Goal: Transaction & Acquisition: Obtain resource

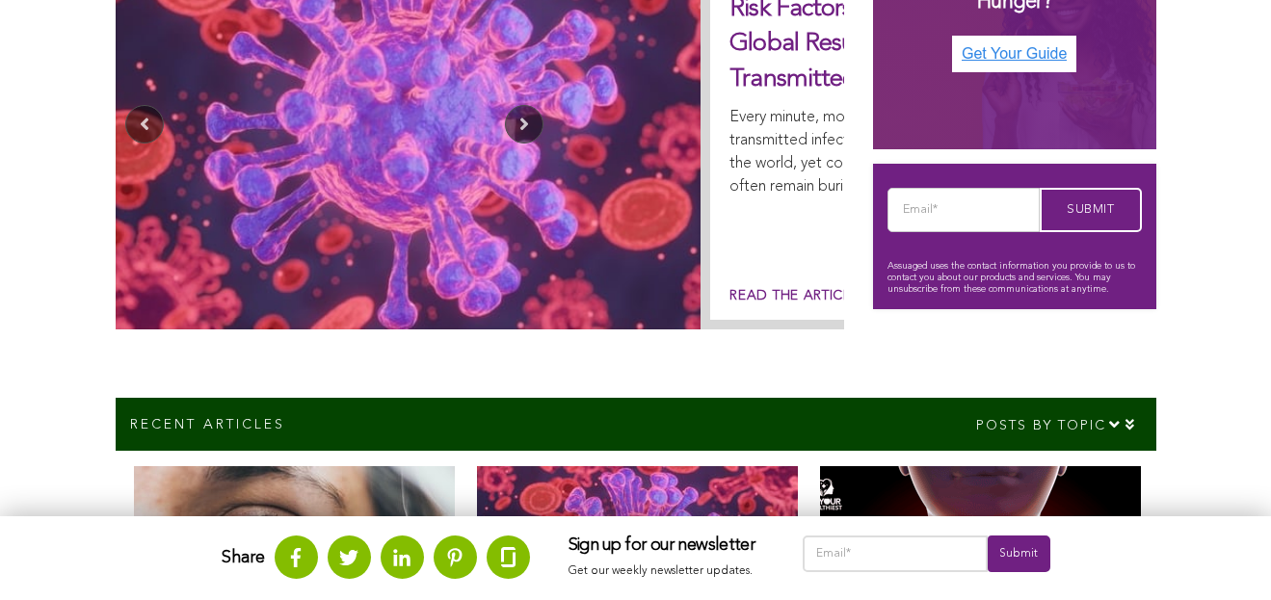
scroll to position [229, 0]
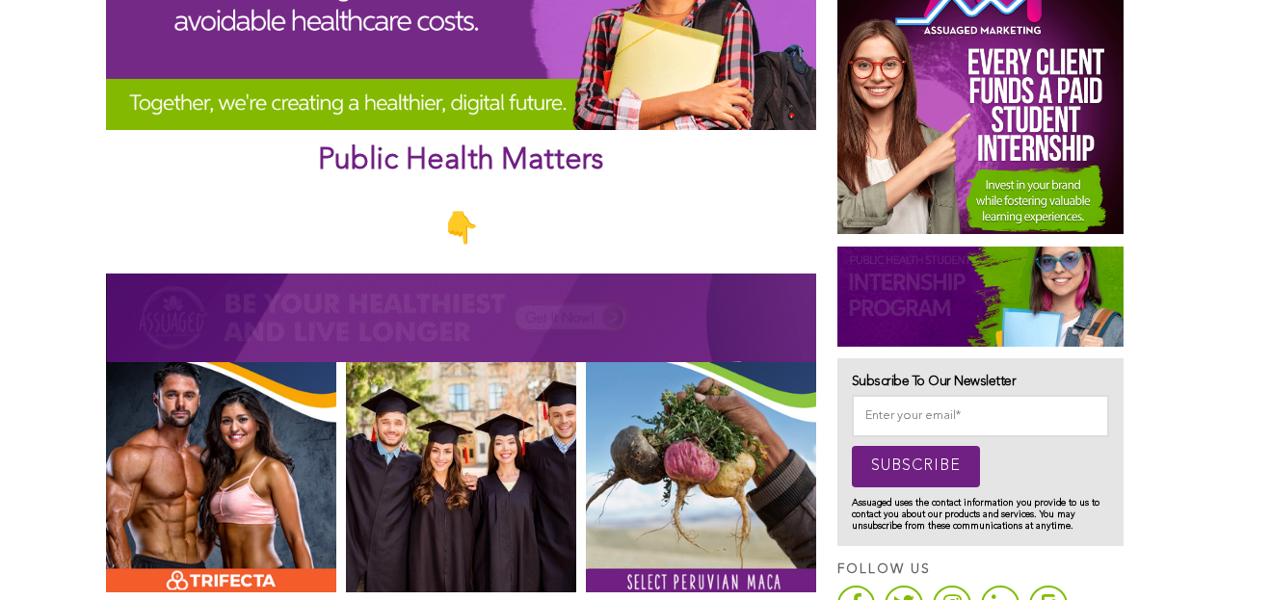
scroll to position [1004, 0]
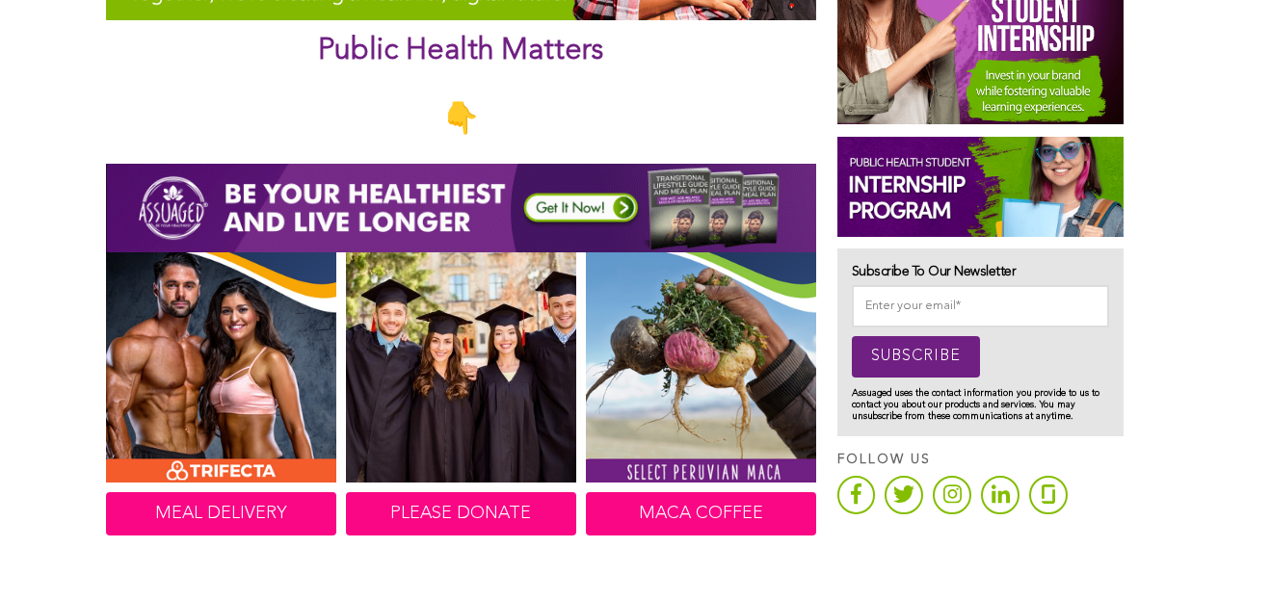
click at [321, 220] on img at bounding box center [461, 208] width 710 height 89
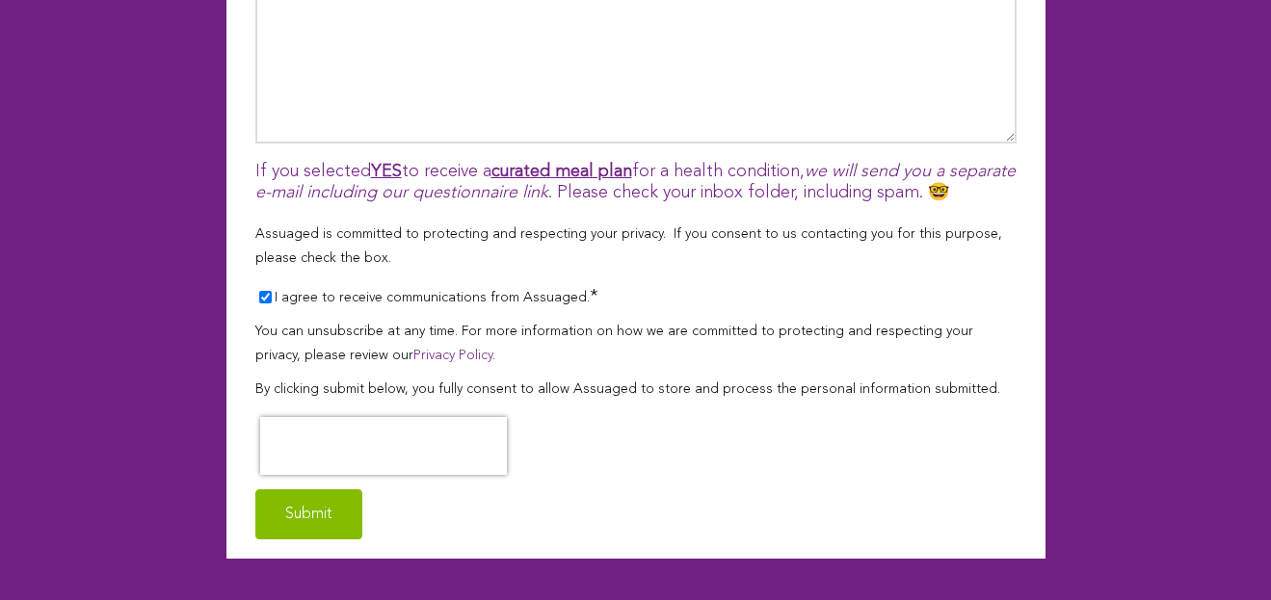
scroll to position [1688, 0]
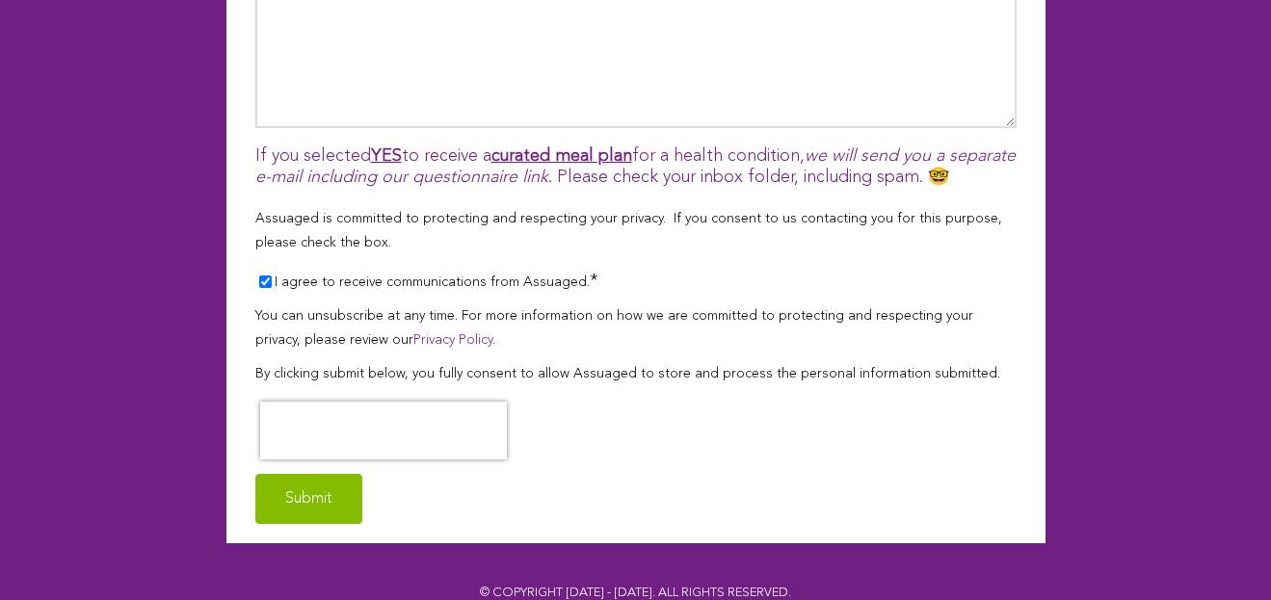
click at [259, 276] on input "I agree to receive communications from Assuaged. *" at bounding box center [265, 282] width 13 height 13
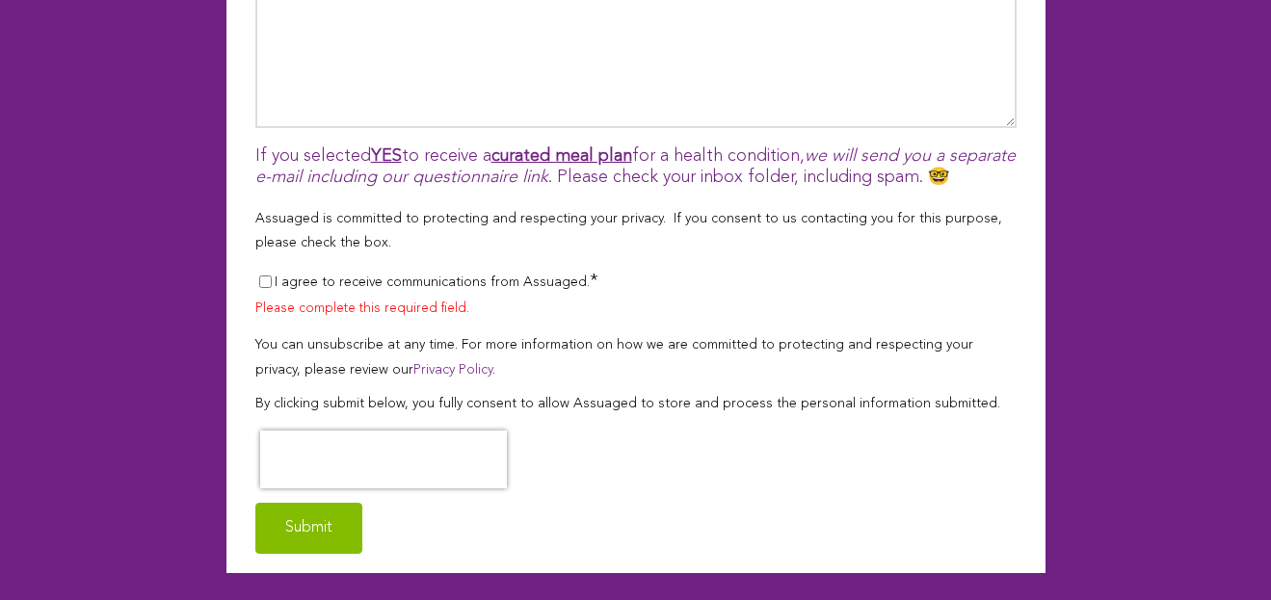
scroll to position [1718, 0]
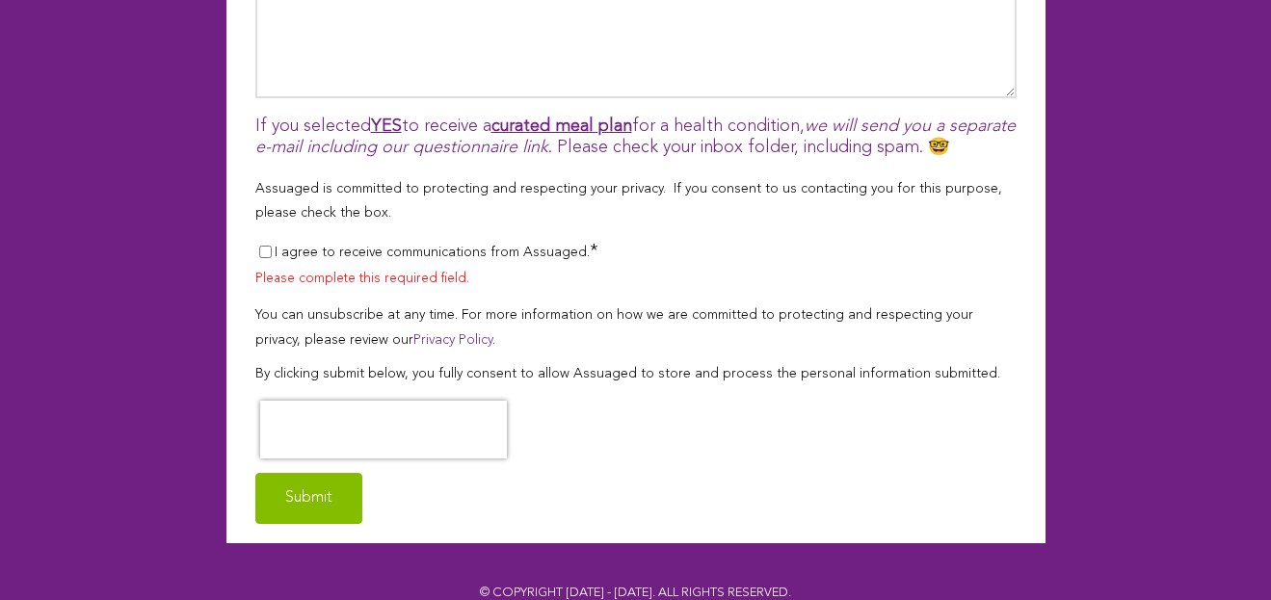
click at [259, 246] on input "I agree to receive communications from Assuaged. *" at bounding box center [265, 252] width 13 height 13
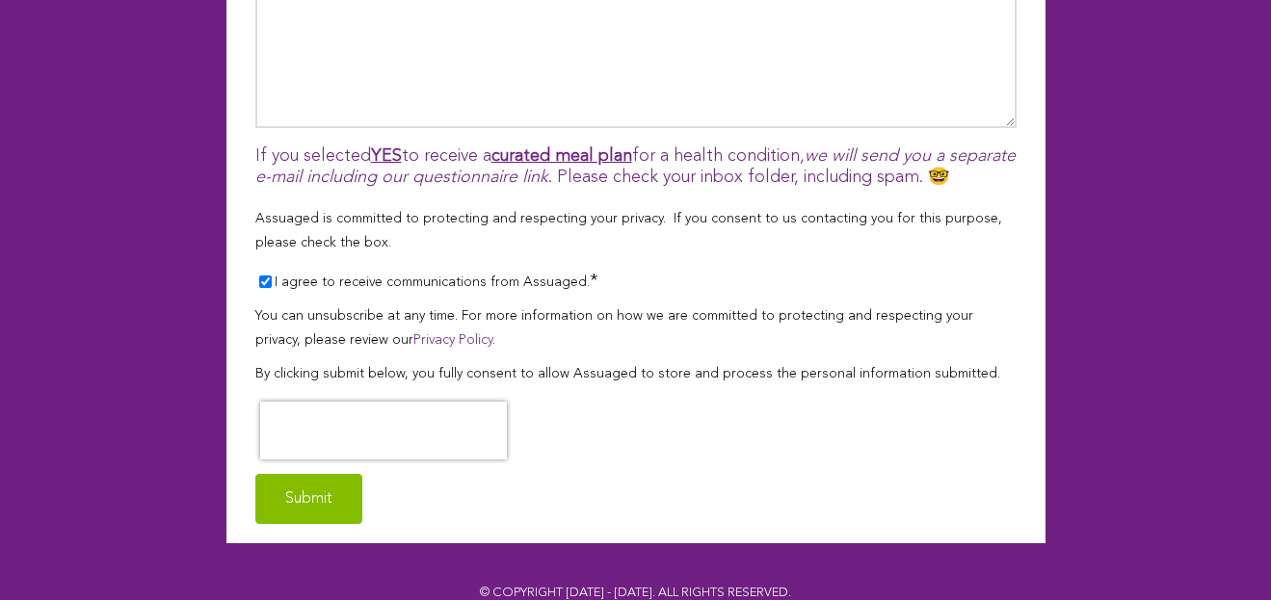
click at [259, 276] on input "I agree to receive communications from Assuaged. *" at bounding box center [265, 282] width 13 height 13
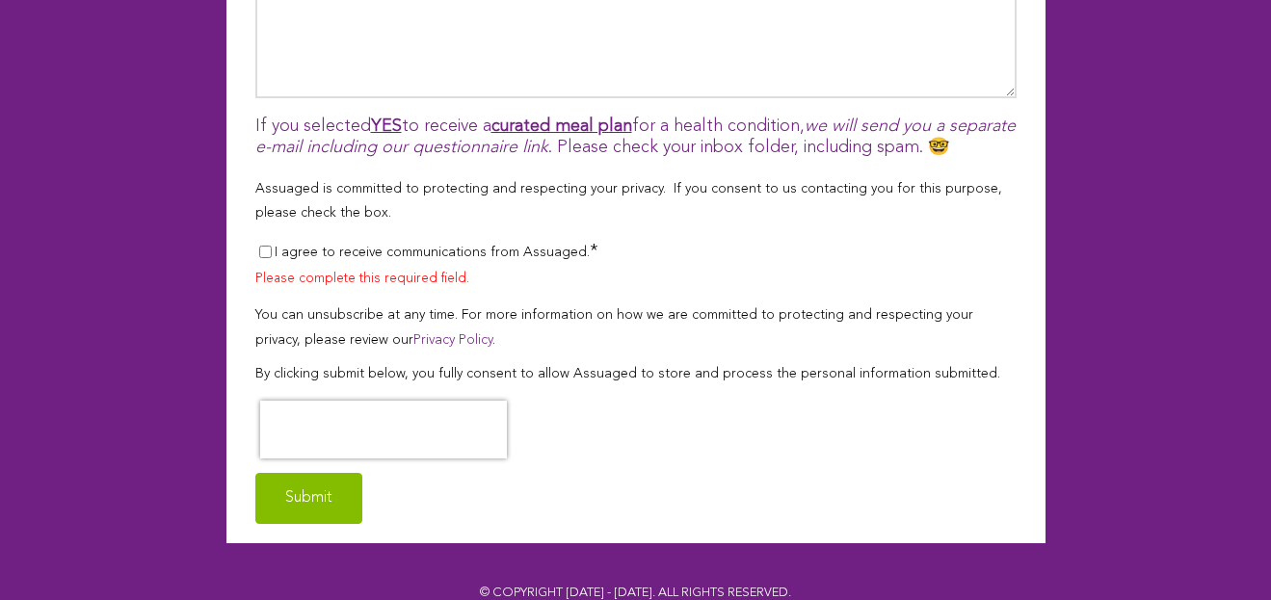
click at [259, 246] on input "I agree to receive communications from Assuaged. *" at bounding box center [265, 252] width 13 height 13
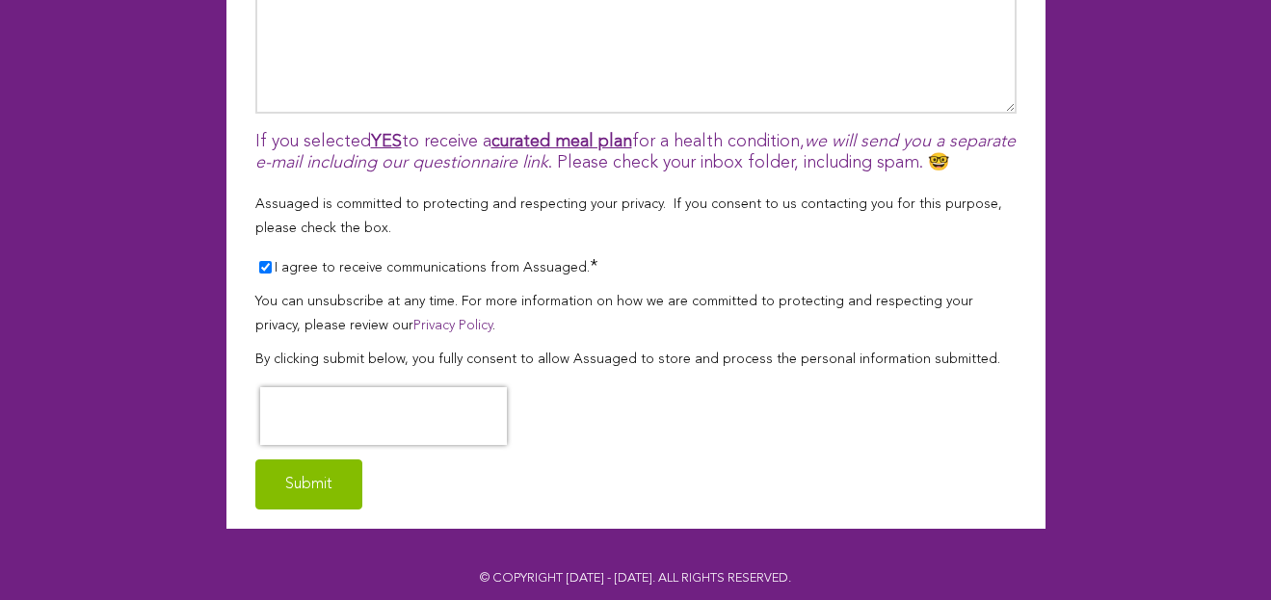
scroll to position [1688, 0]
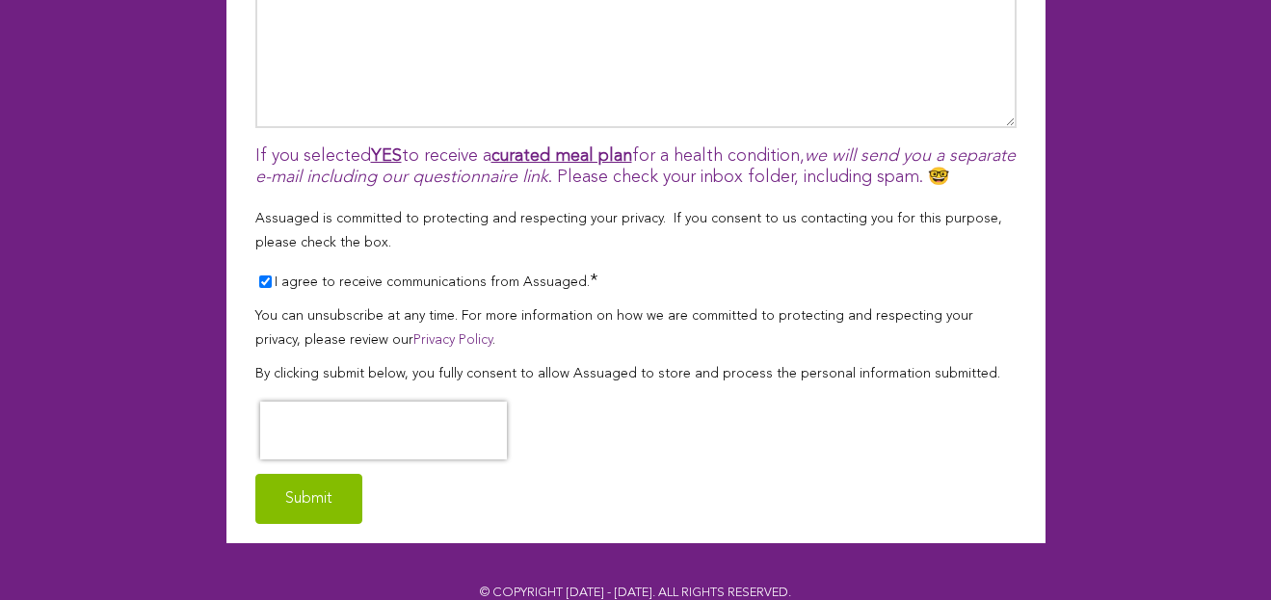
click at [259, 276] on input "I agree to receive communications from Assuaged. *" at bounding box center [265, 282] width 13 height 13
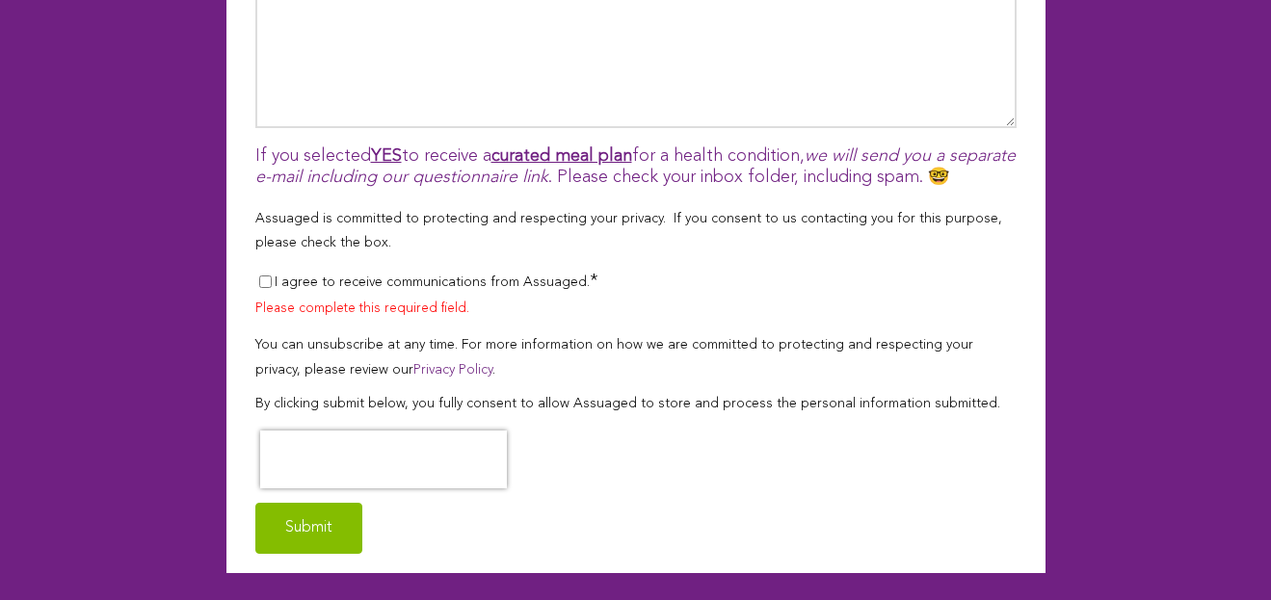
scroll to position [1718, 0]
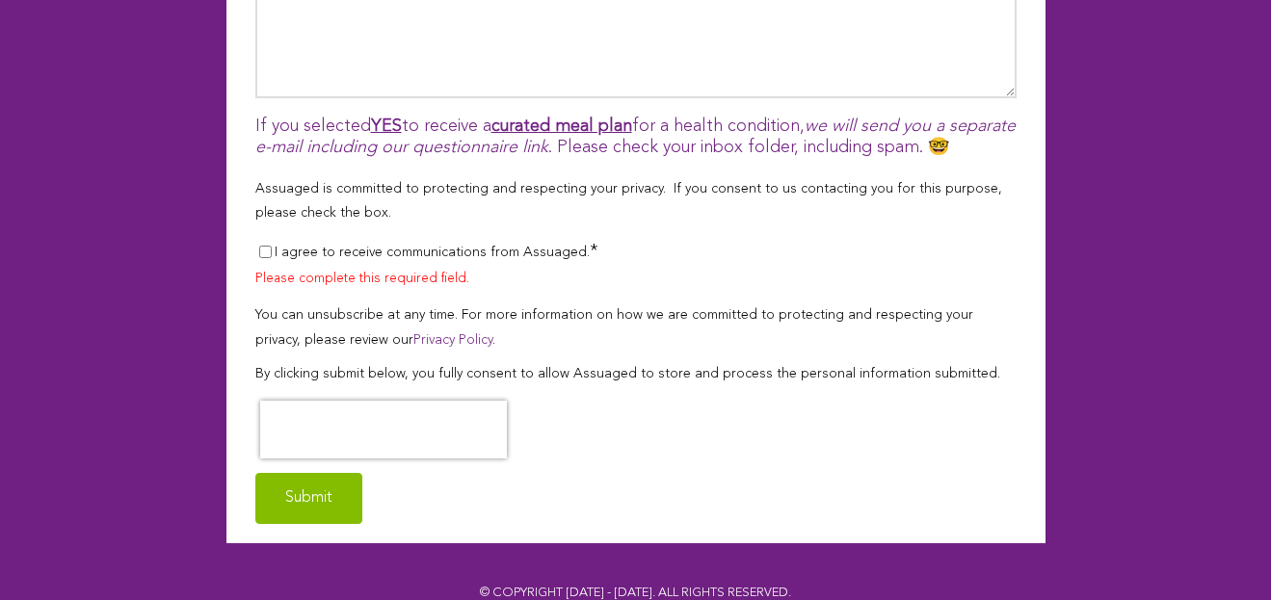
click at [259, 246] on input "I agree to receive communications from Assuaged. *" at bounding box center [265, 252] width 13 height 13
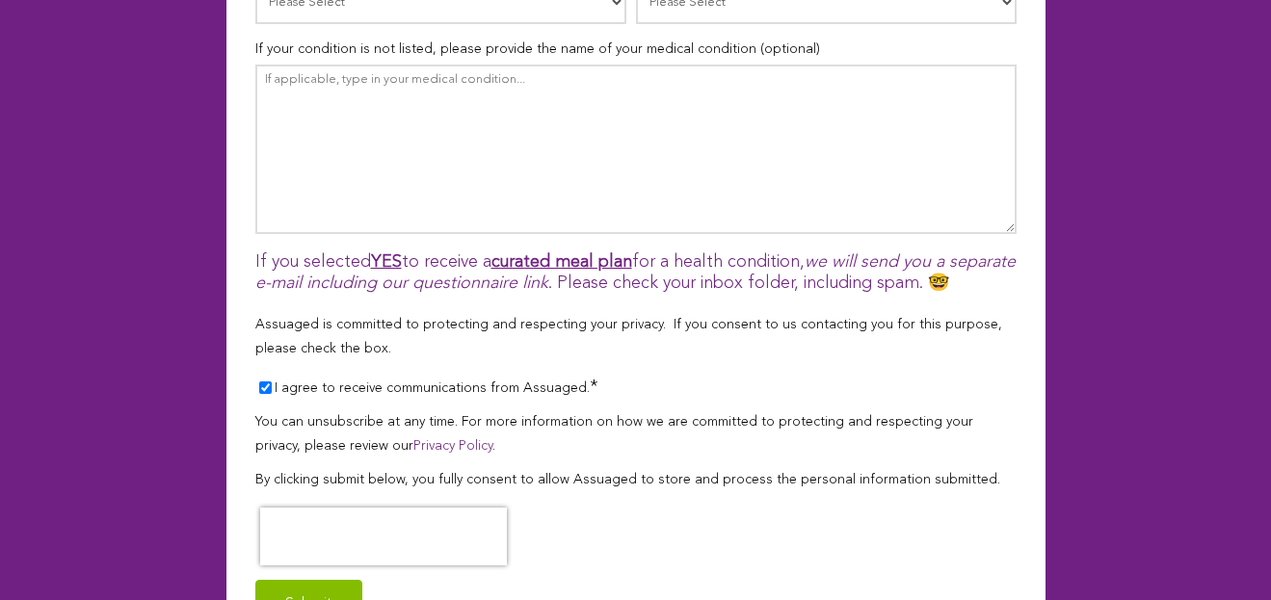
scroll to position [1529, 0]
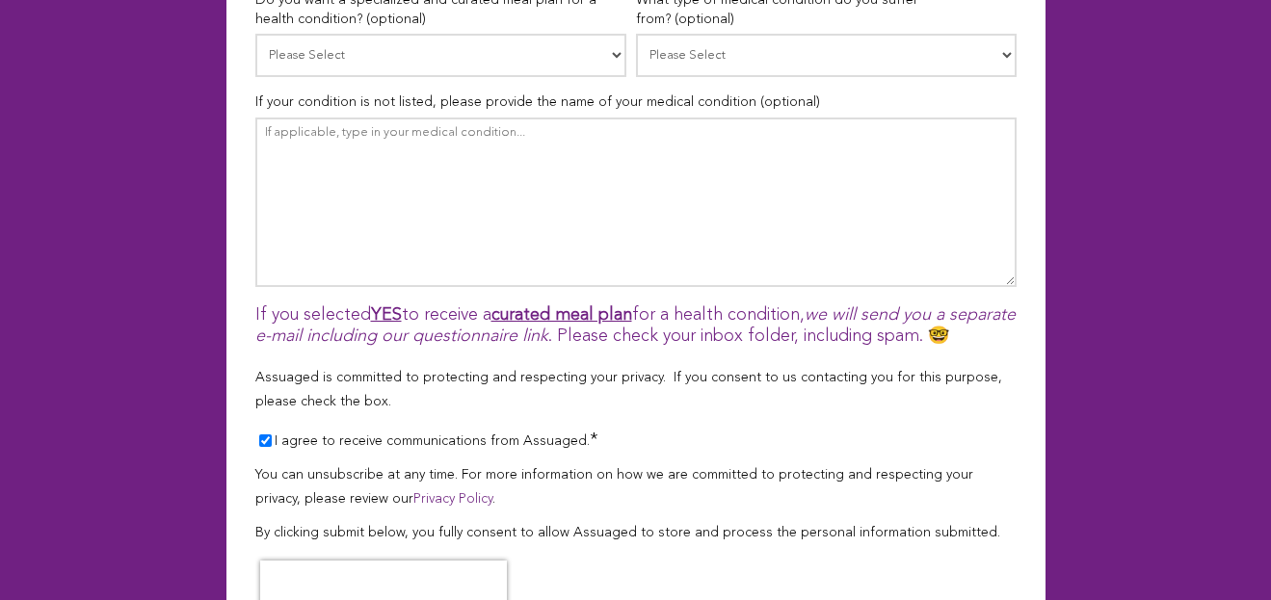
click at [259, 435] on input "I agree to receive communications from Assuaged. *" at bounding box center [265, 441] width 13 height 13
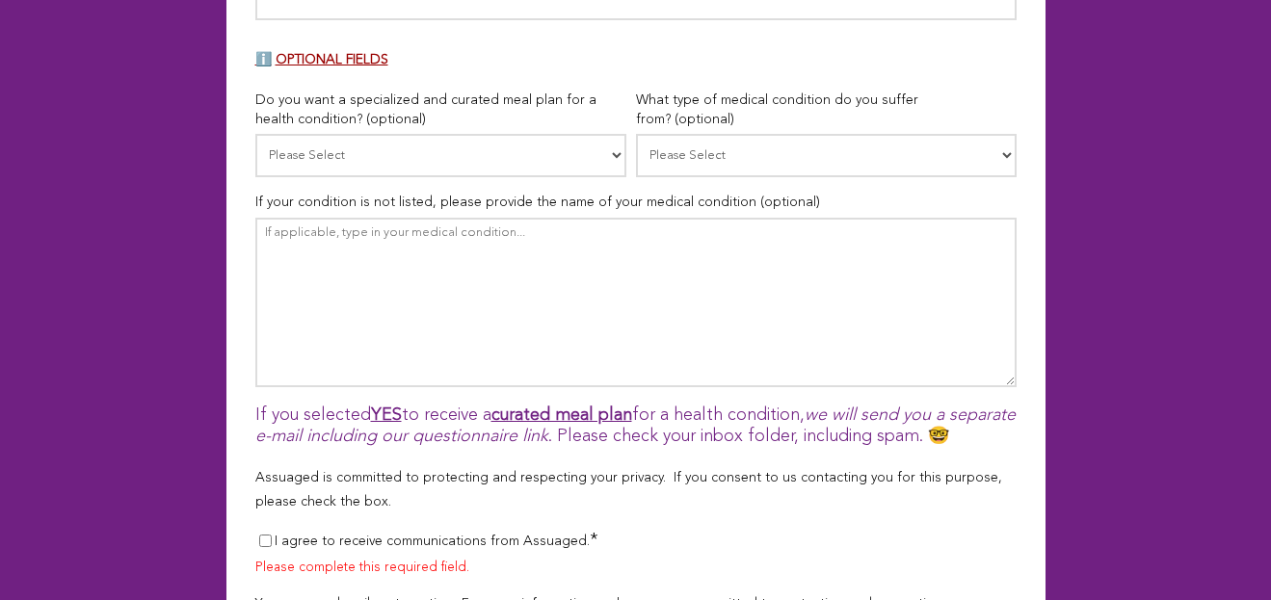
scroll to position [1379, 0]
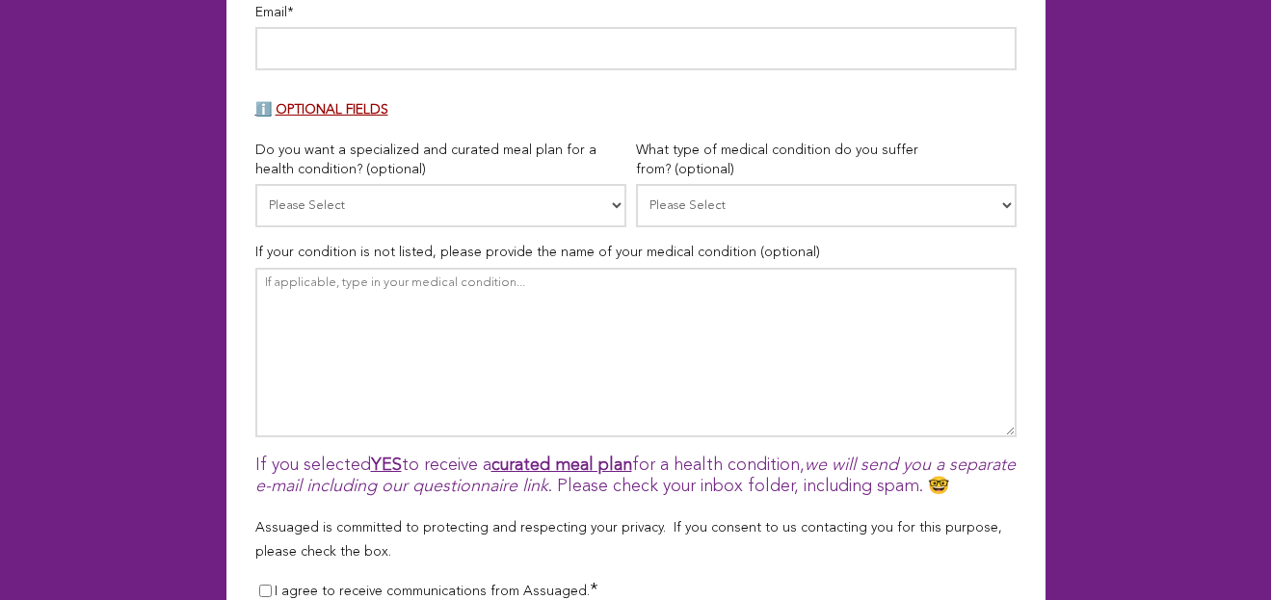
click at [259, 585] on input "I agree to receive communications from Assuaged. *" at bounding box center [265, 591] width 13 height 13
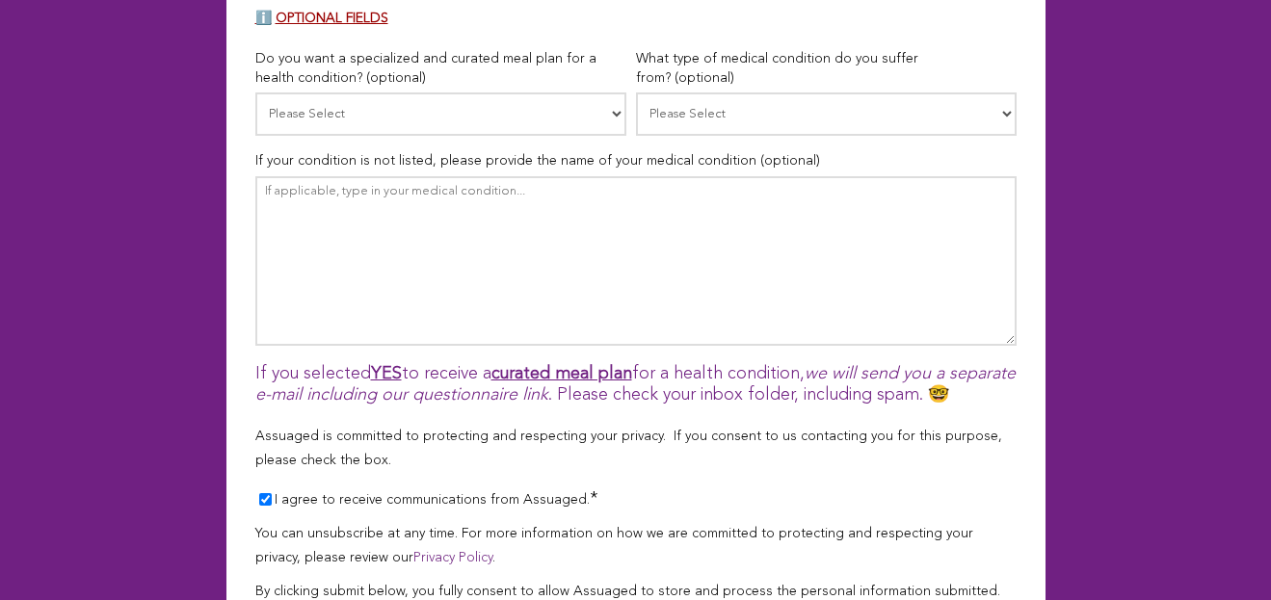
scroll to position [1561, 0]
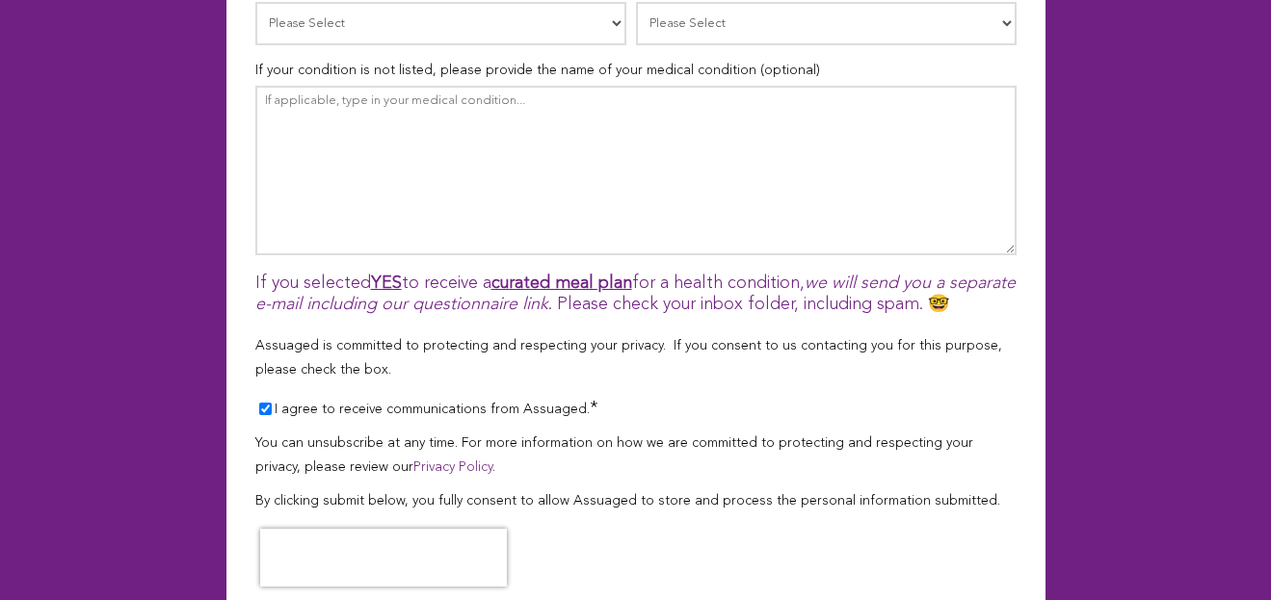
click at [259, 403] on input "I agree to receive communications from Assuaged. *" at bounding box center [265, 409] width 13 height 13
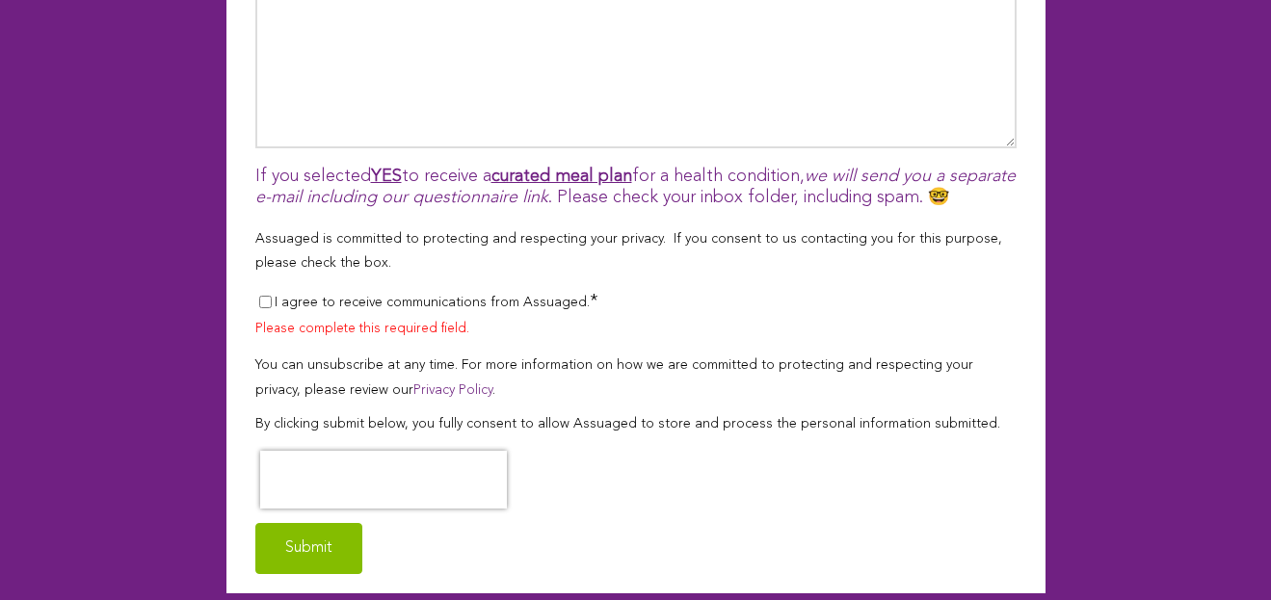
scroll to position [1718, 0]
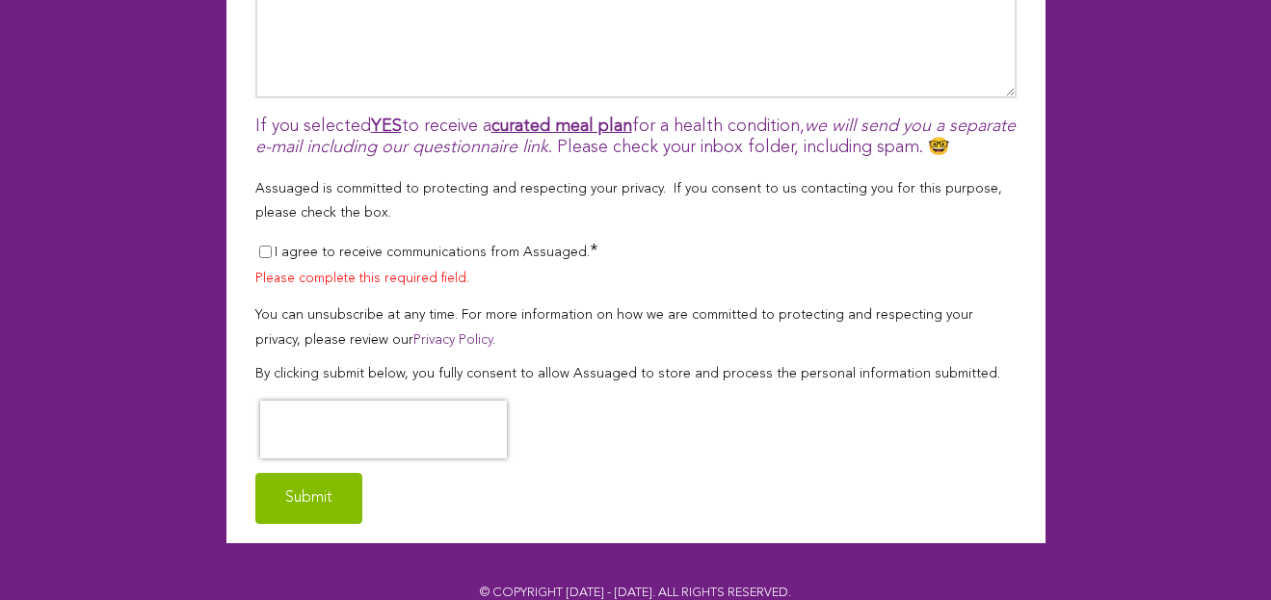
click at [259, 246] on input "I agree to receive communications from Assuaged. *" at bounding box center [265, 252] width 13 height 13
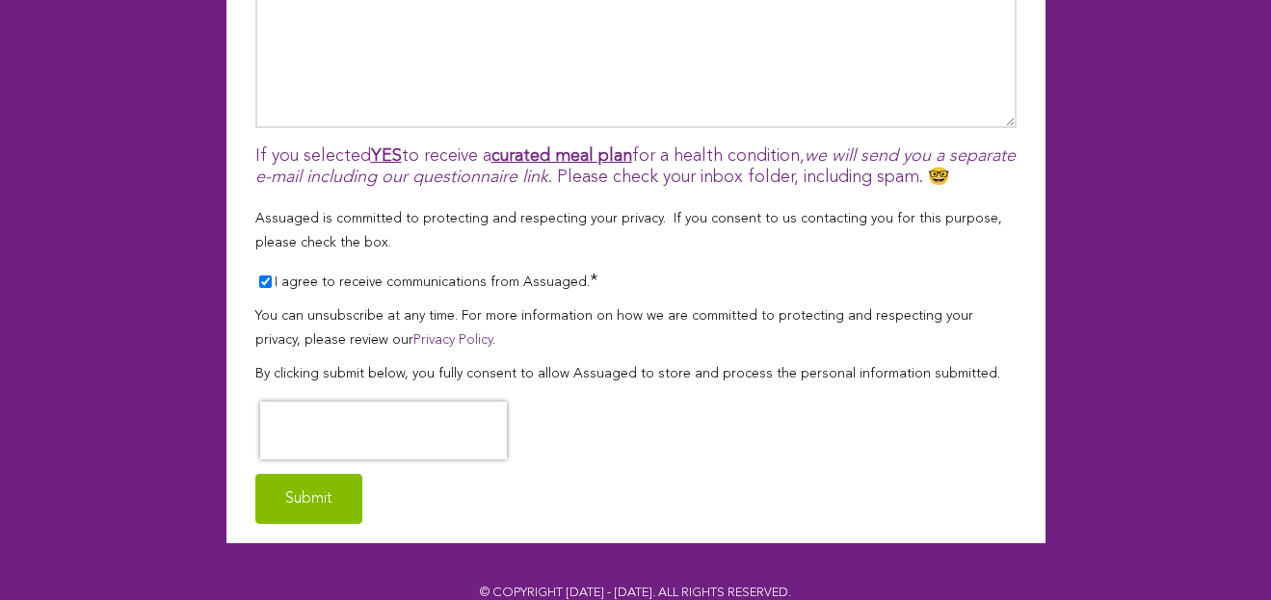
click at [259, 276] on input "I agree to receive communications from Assuaged. *" at bounding box center [265, 282] width 13 height 13
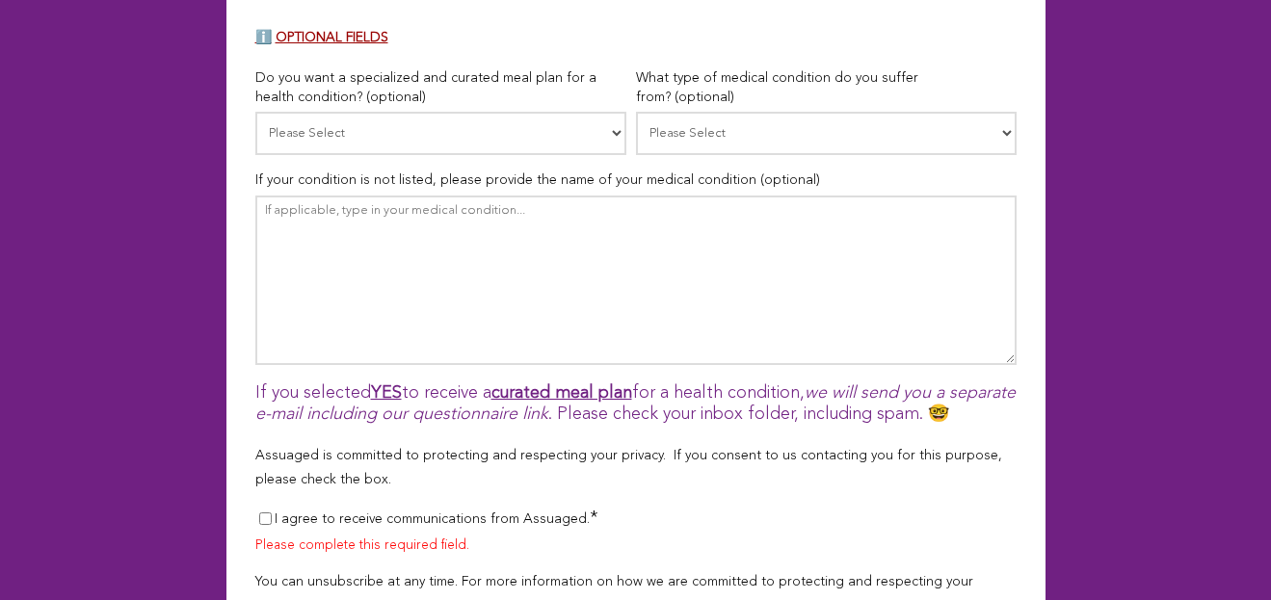
scroll to position [1421, 0]
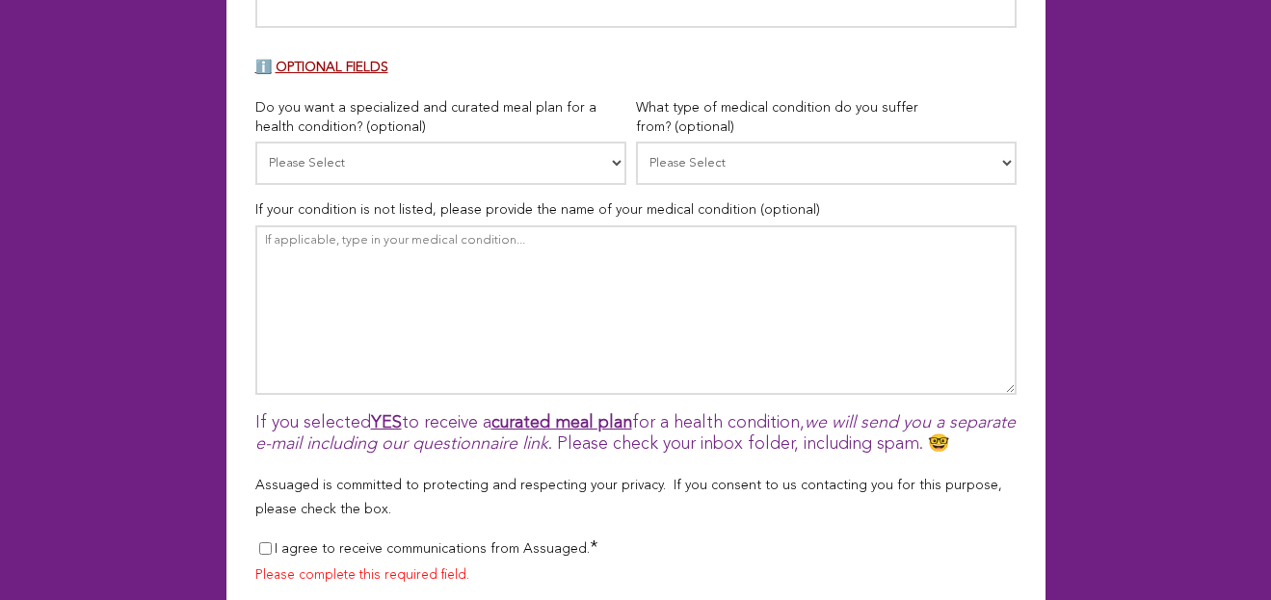
click at [259, 542] on input "I agree to receive communications from Assuaged. *" at bounding box center [265, 548] width 13 height 13
checkbox input "true"
